Goal: Task Accomplishment & Management: Use online tool/utility

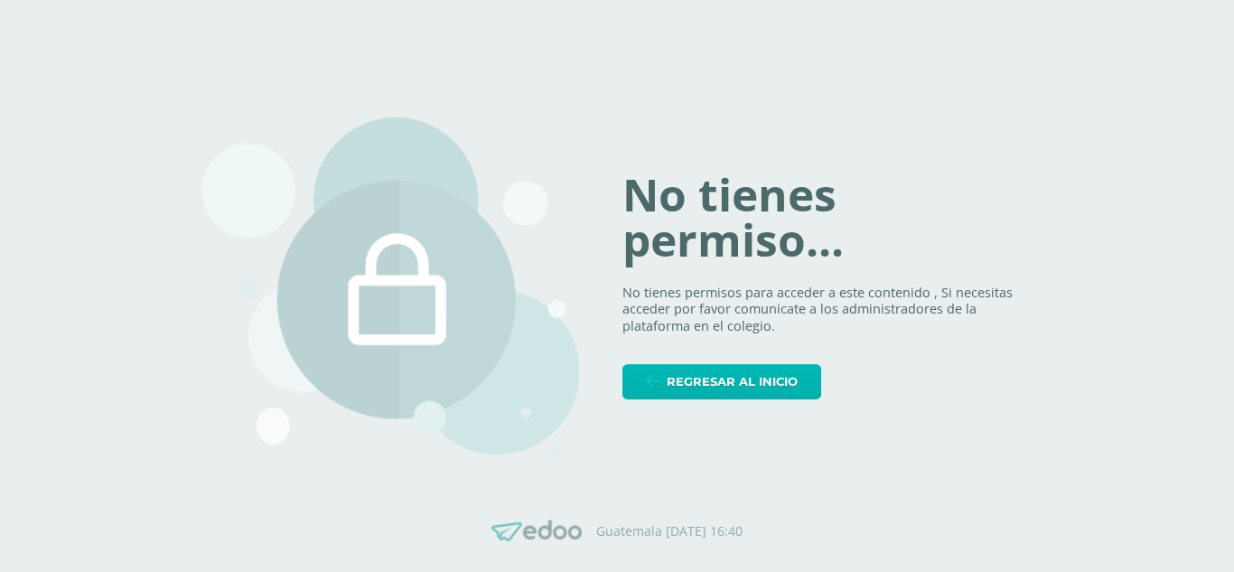
click at [734, 387] on span "Regresar al inicio" at bounding box center [732, 381] width 131 height 33
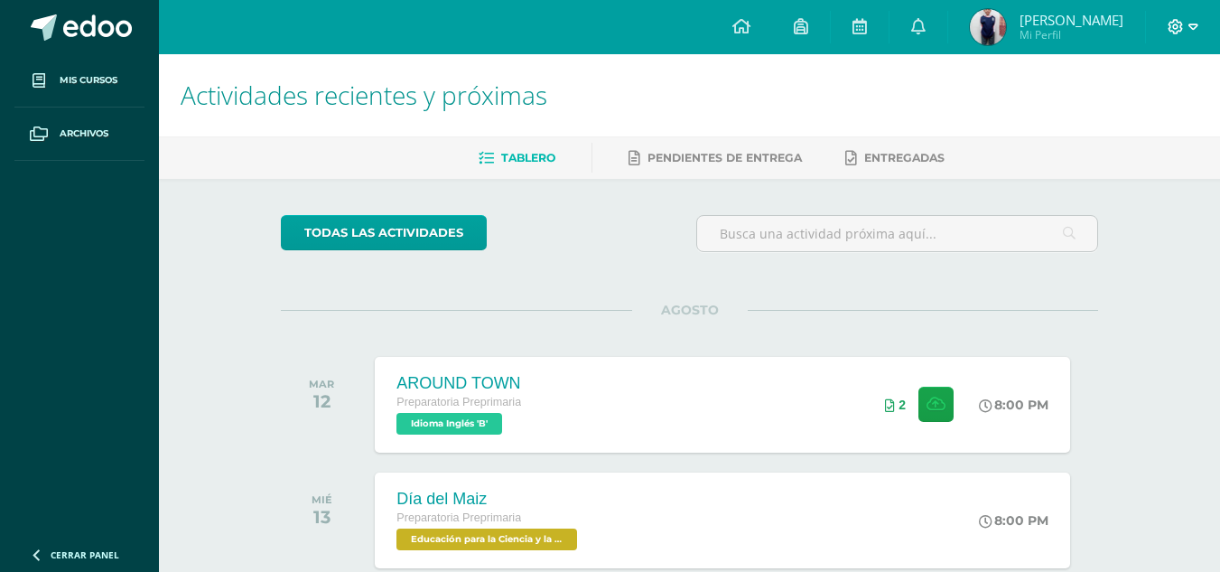
click at [1185, 24] on span at bounding box center [1183, 27] width 31 height 20
click at [1153, 135] on link "Cerrar sesión" at bounding box center [1127, 123] width 143 height 26
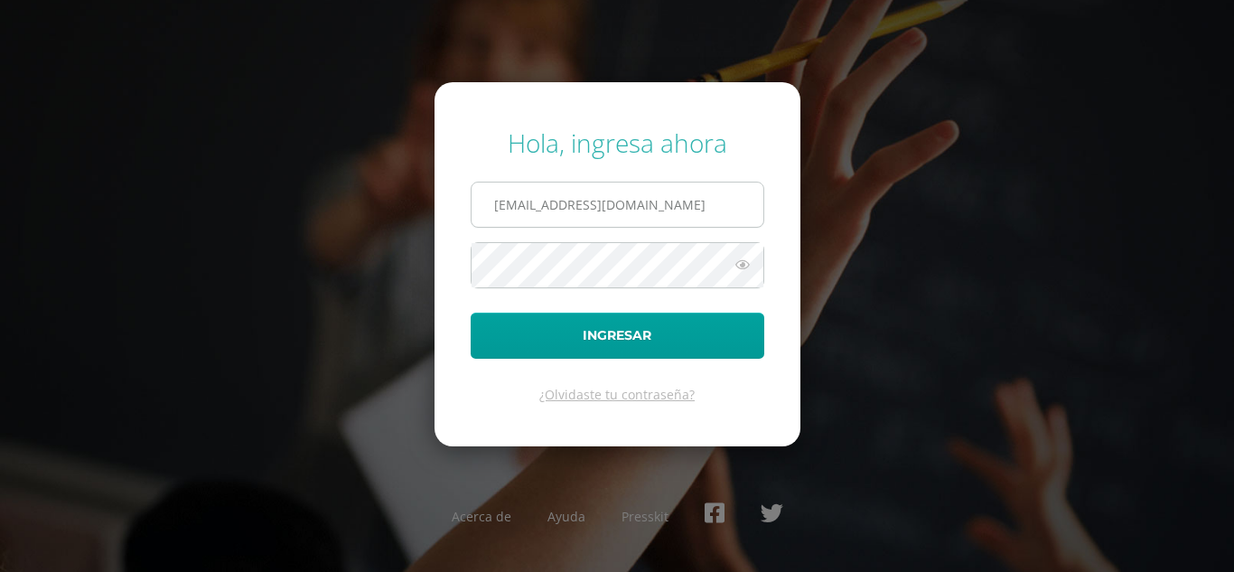
click at [705, 214] on input "468@laestrella.edu.gt" at bounding box center [617, 204] width 292 height 44
type input "yeimisantos607@gmail.com"
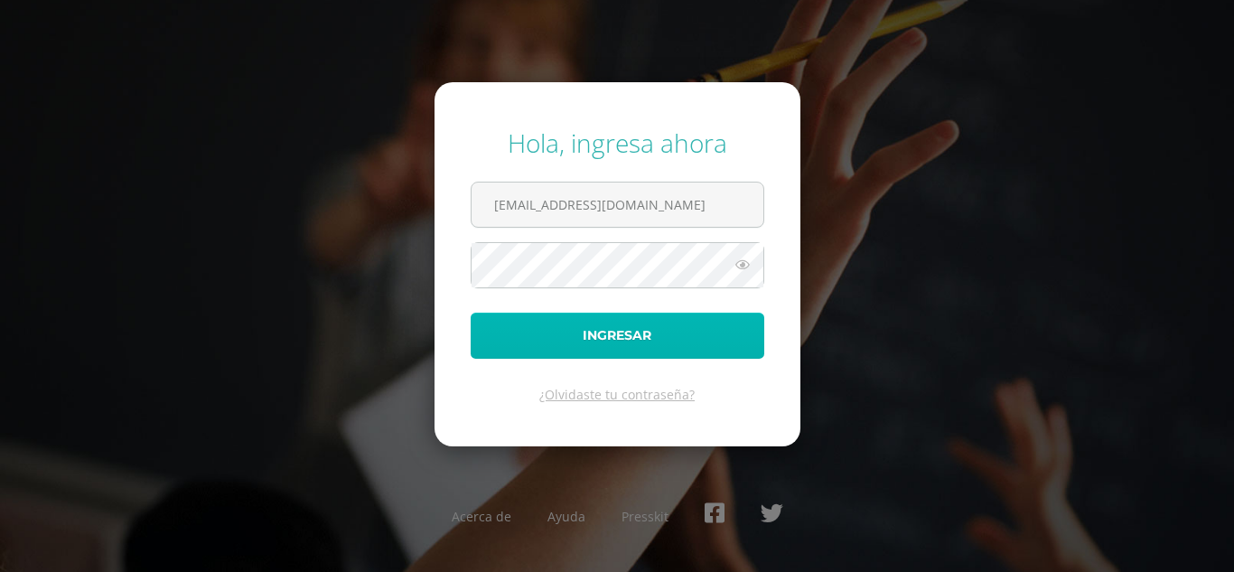
click at [625, 327] on button "Ingresar" at bounding box center [618, 336] width 294 height 46
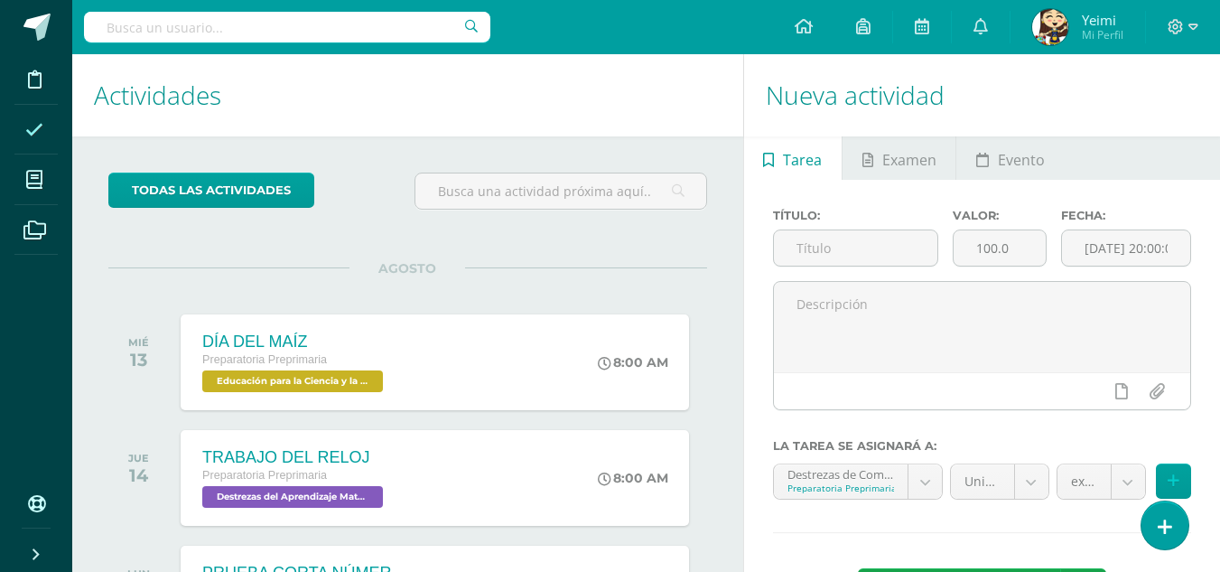
click at [36, 126] on icon at bounding box center [34, 130] width 18 height 18
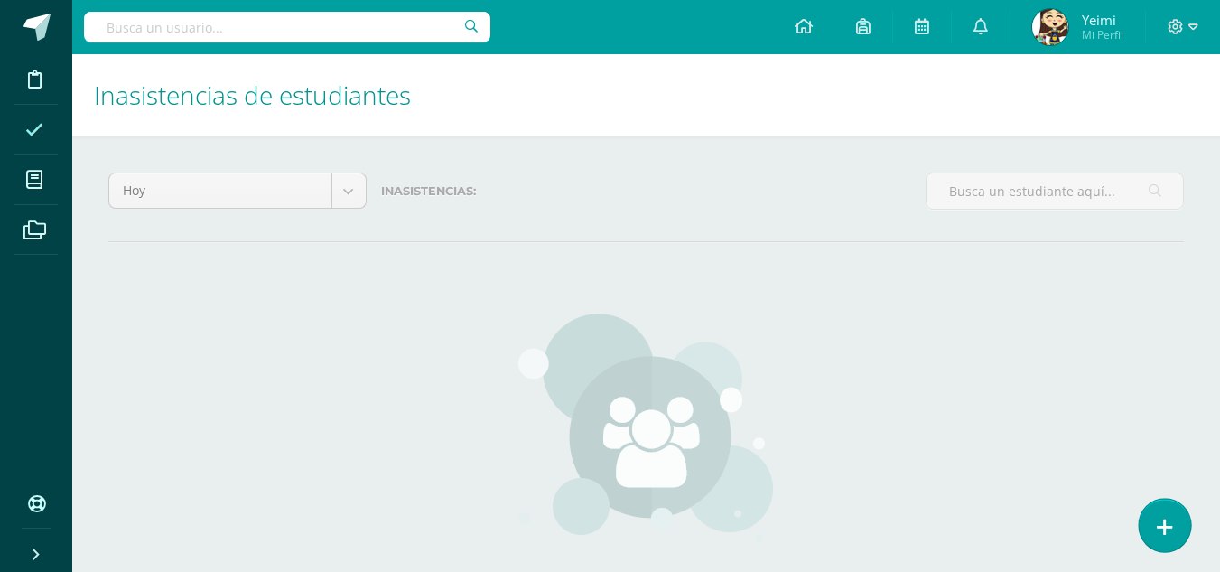
click at [1162, 532] on icon at bounding box center [1165, 527] width 16 height 21
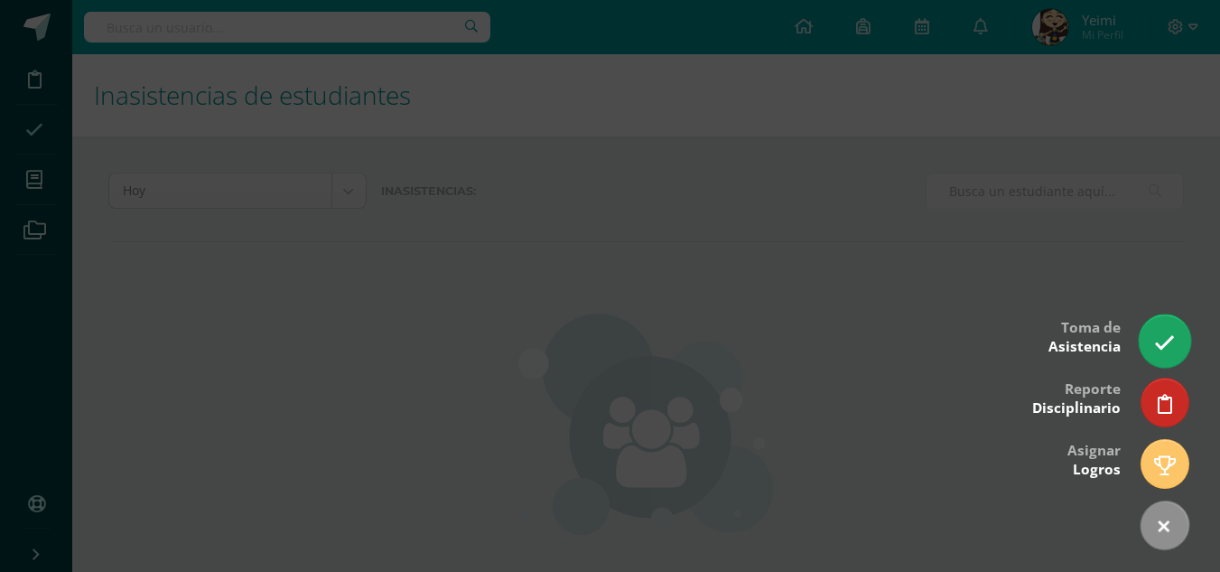
click at [1175, 356] on link at bounding box center [1164, 340] width 51 height 52
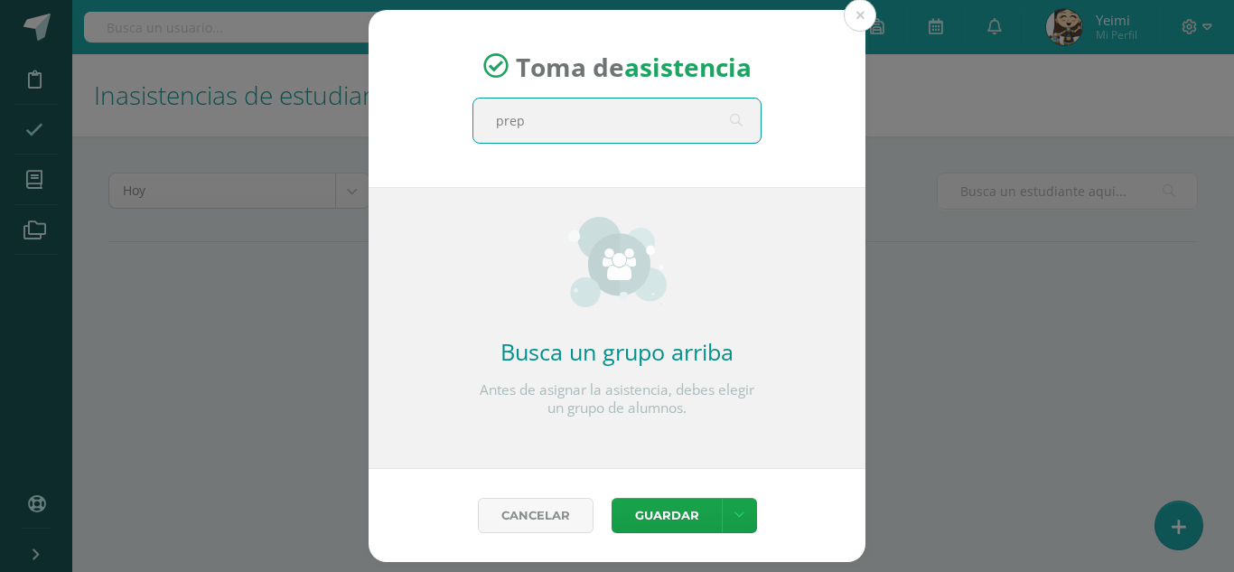
type input "prepa"
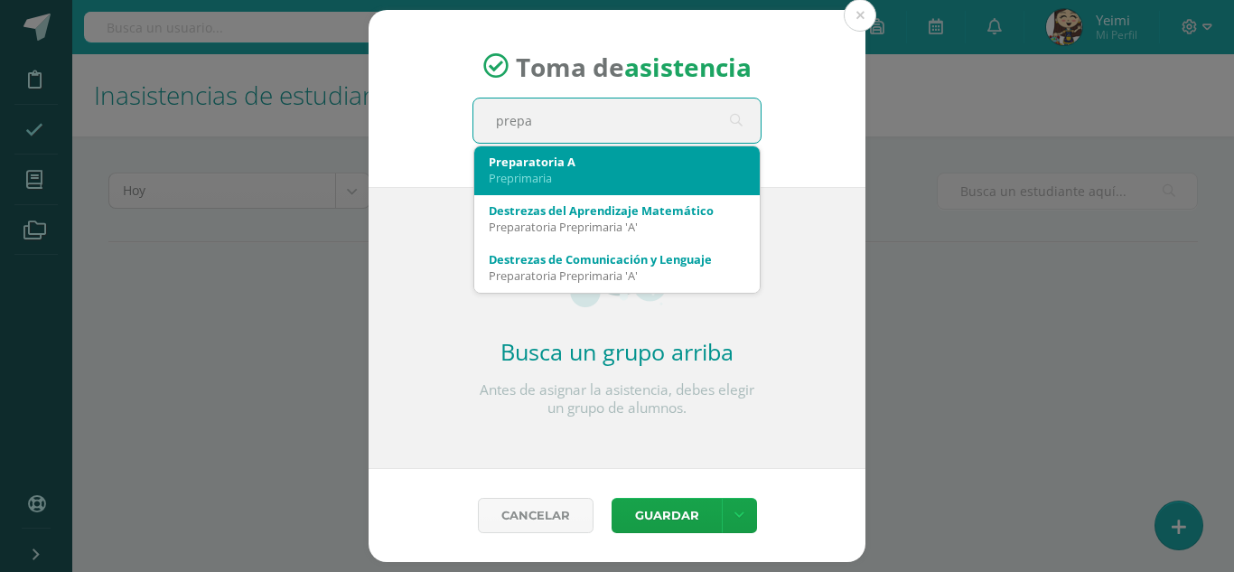
click at [624, 158] on div "Preparatoria A" at bounding box center [617, 162] width 257 height 16
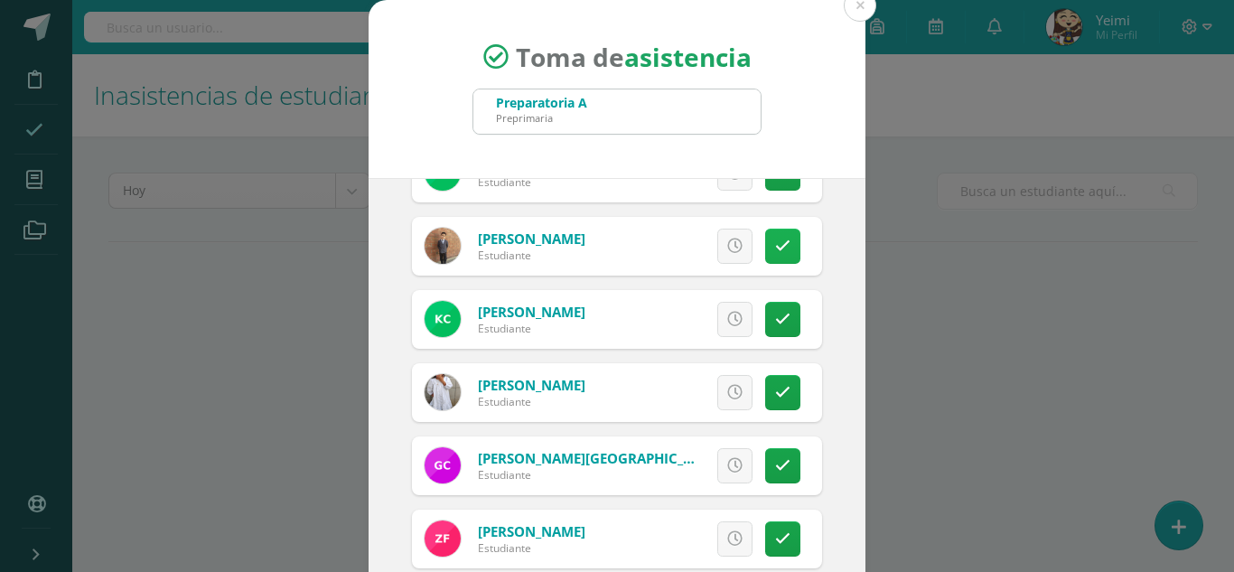
scroll to position [90, 0]
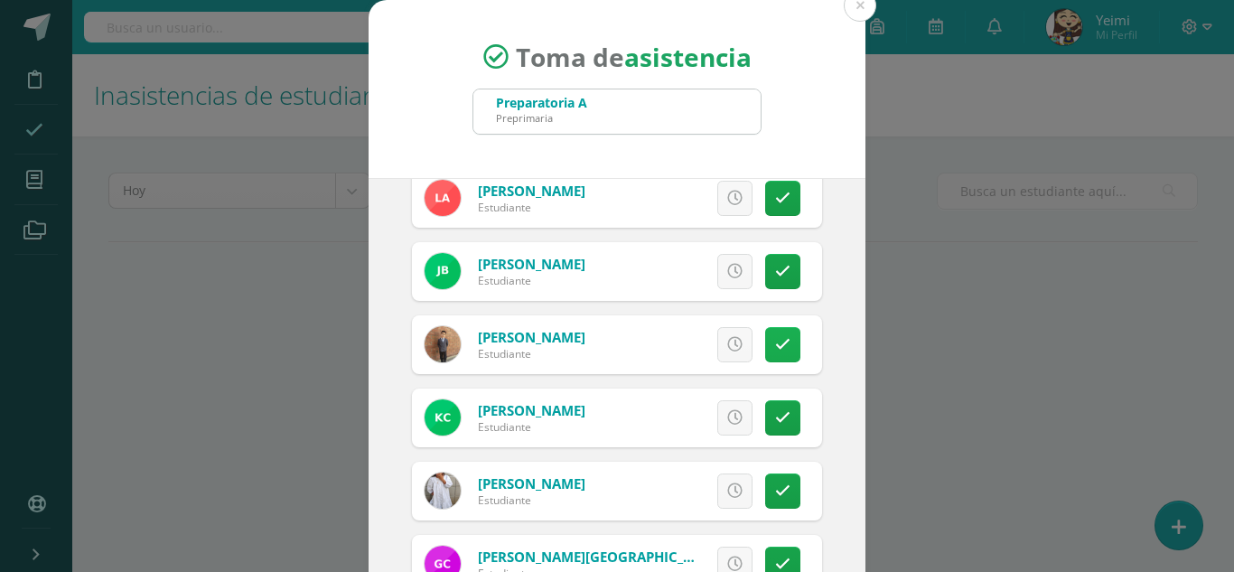
click at [765, 336] on link at bounding box center [782, 344] width 35 height 35
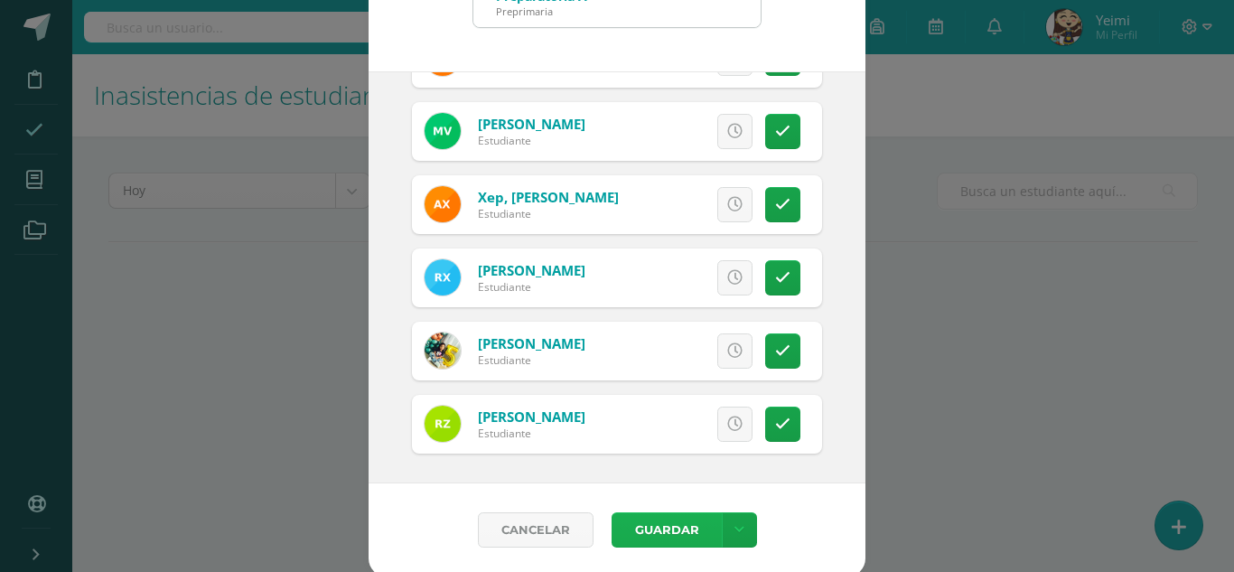
scroll to position [111, 0]
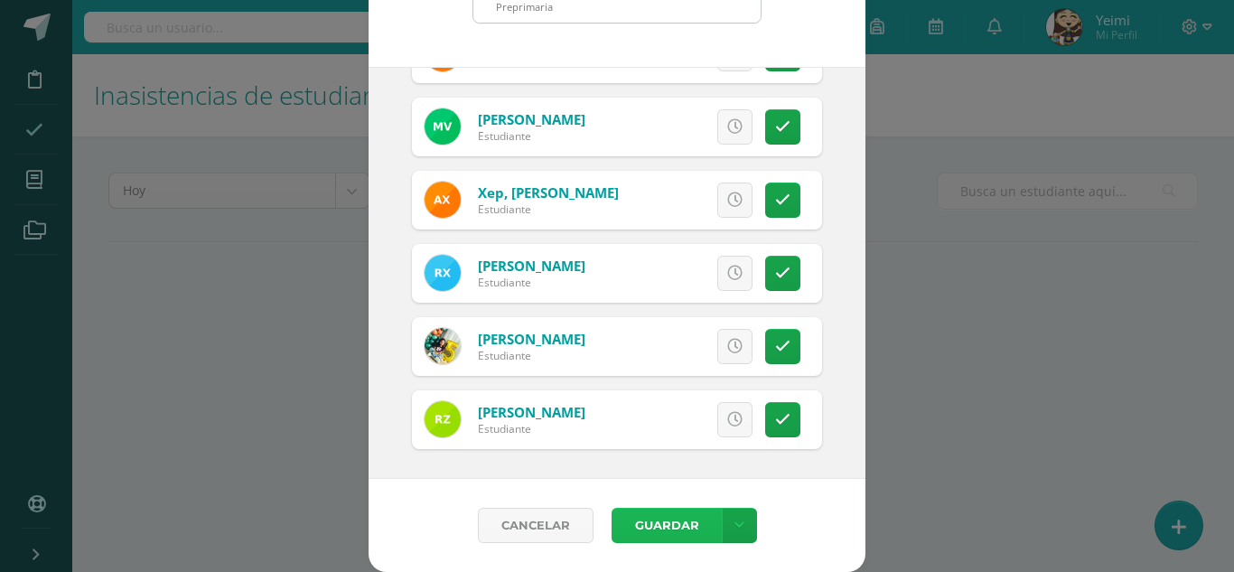
click at [682, 521] on button "Guardar" at bounding box center [666, 525] width 110 height 35
